Goal: Register for event/course: Register for event/course

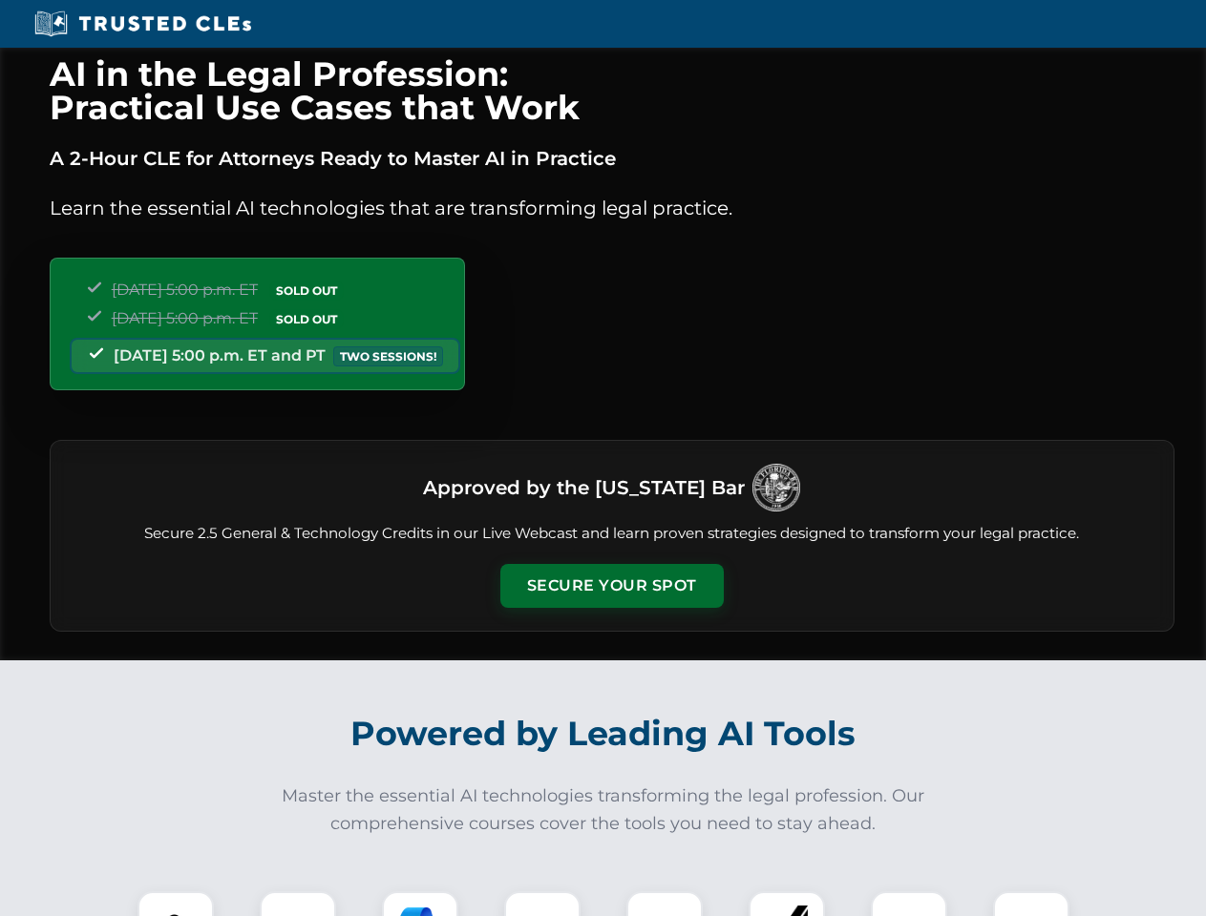
click at [611, 586] on button "Secure Your Spot" at bounding box center [611, 586] width 223 height 44
click at [176, 904] on img at bounding box center [175, 929] width 55 height 55
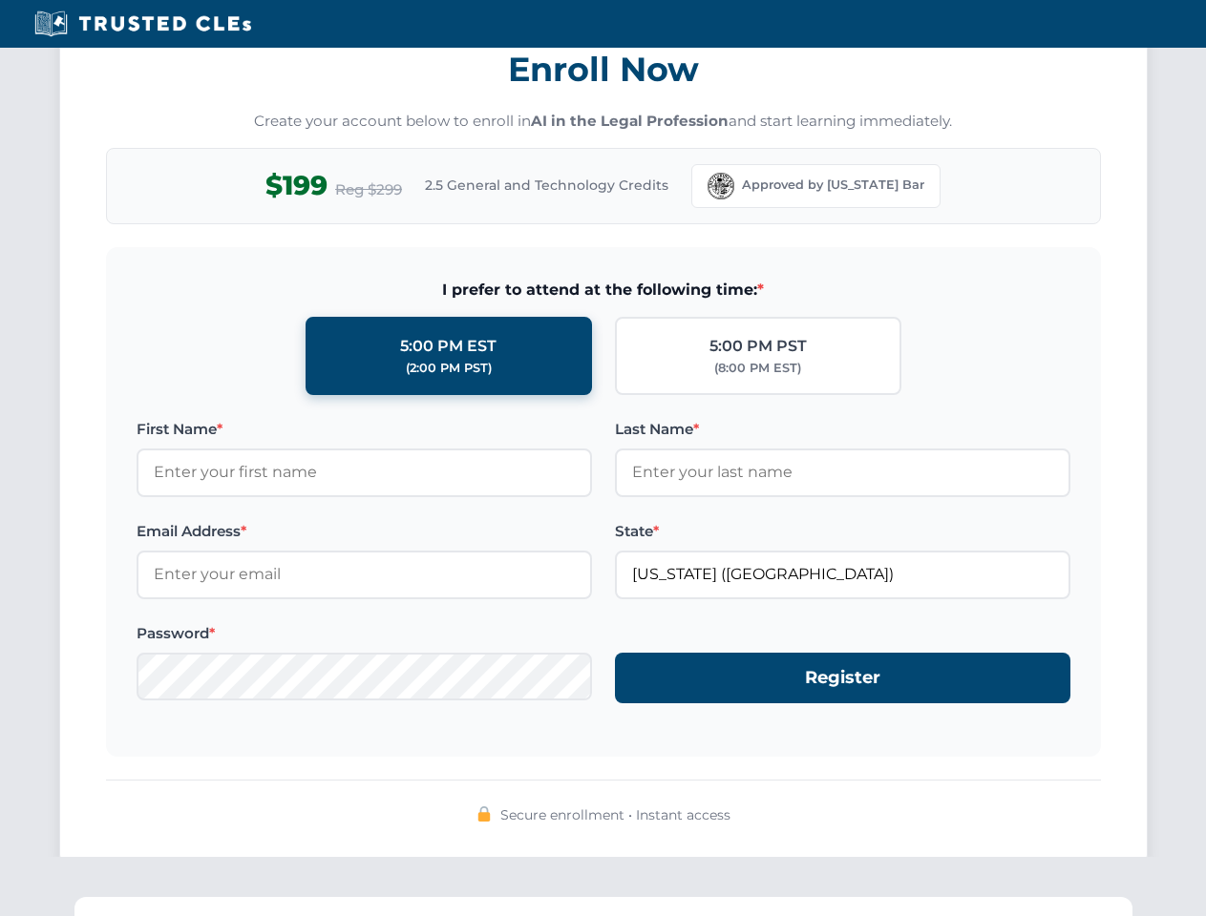
scroll to position [1874, 0]
